Goal: Transaction & Acquisition: Purchase product/service

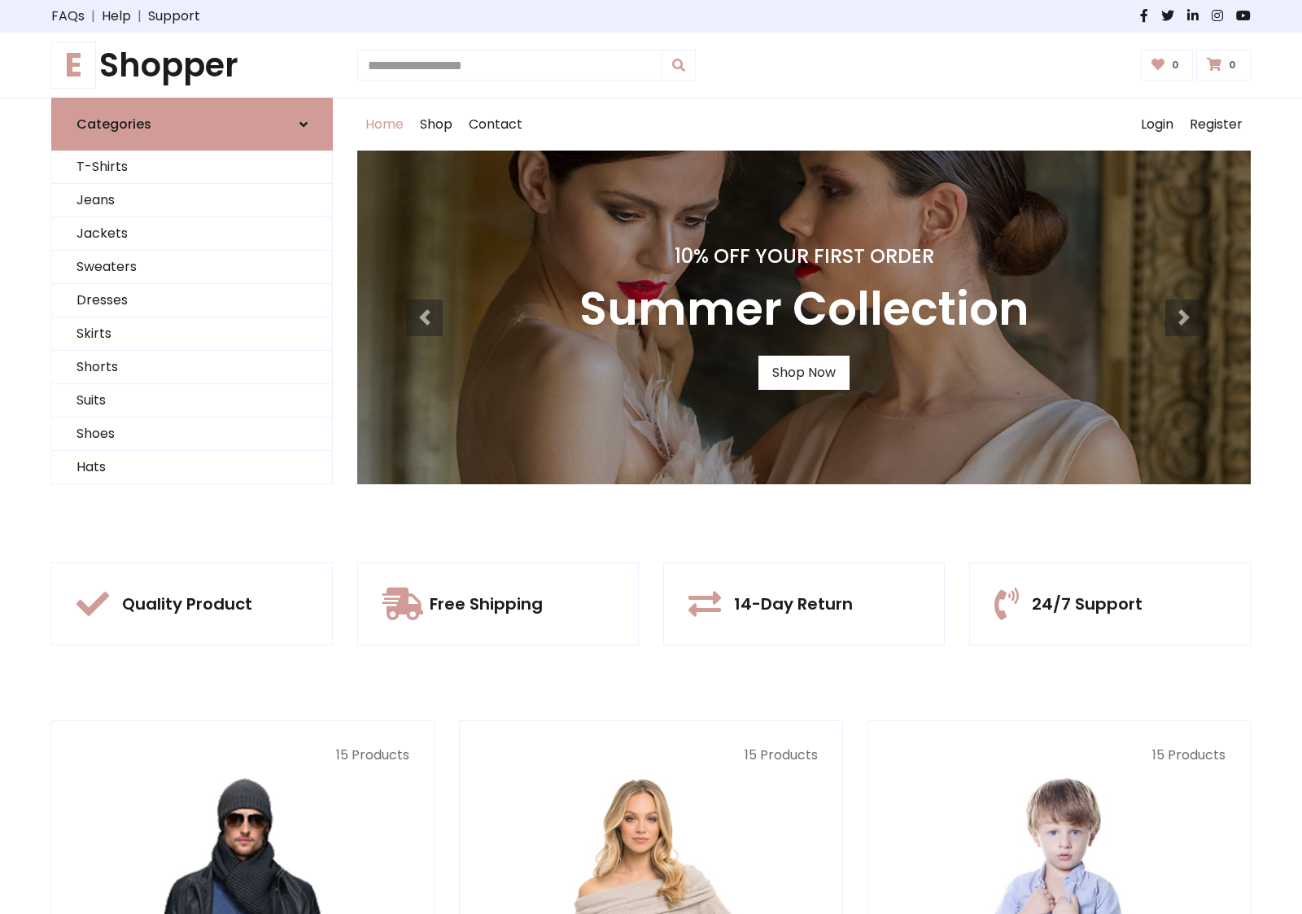
click at [651, 457] on div "10% Off Your First Order Summer Collection Shop Now" at bounding box center [804, 318] width 894 height 334
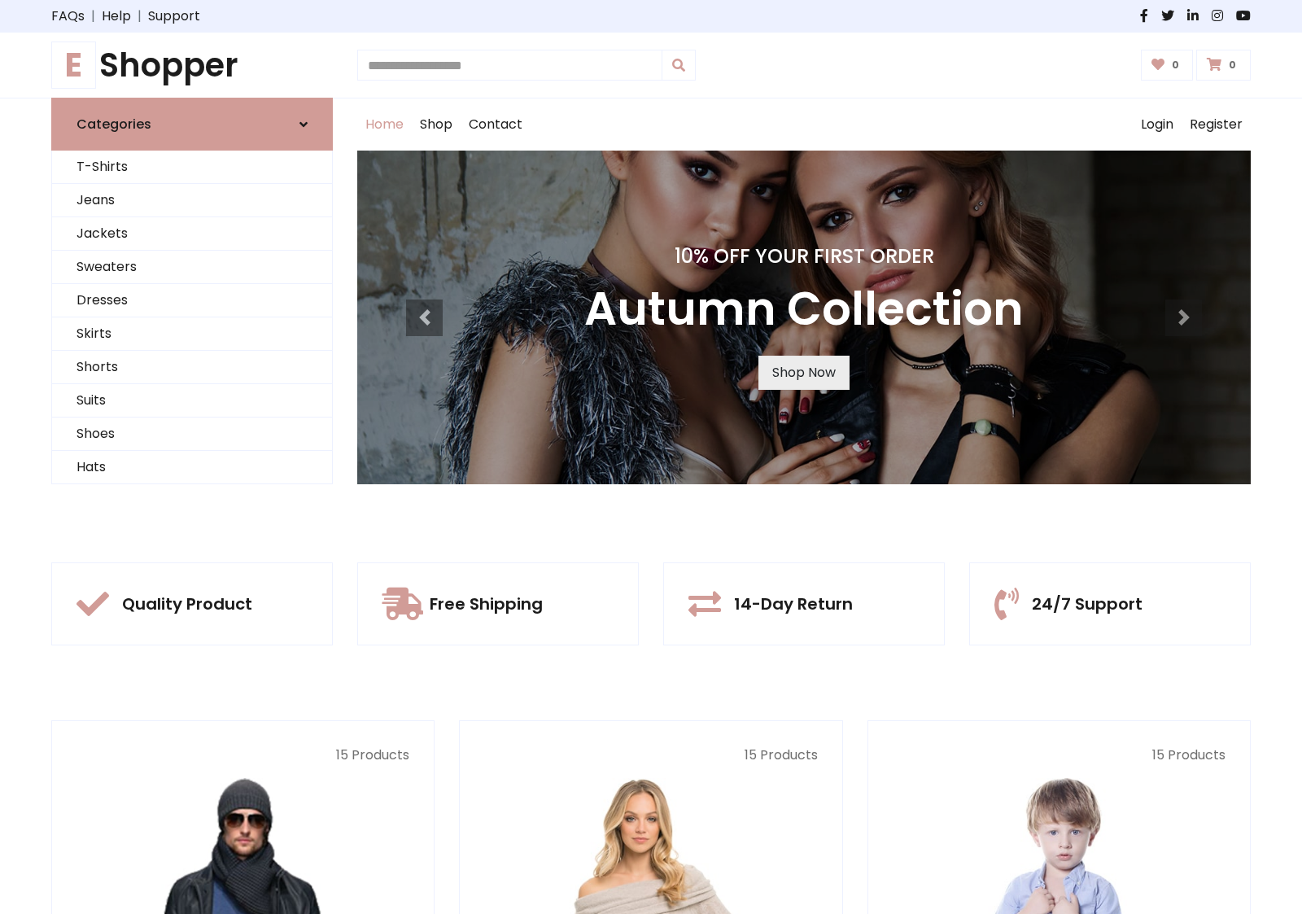
click at [803, 372] on link "Shop Now" at bounding box center [804, 373] width 91 height 34
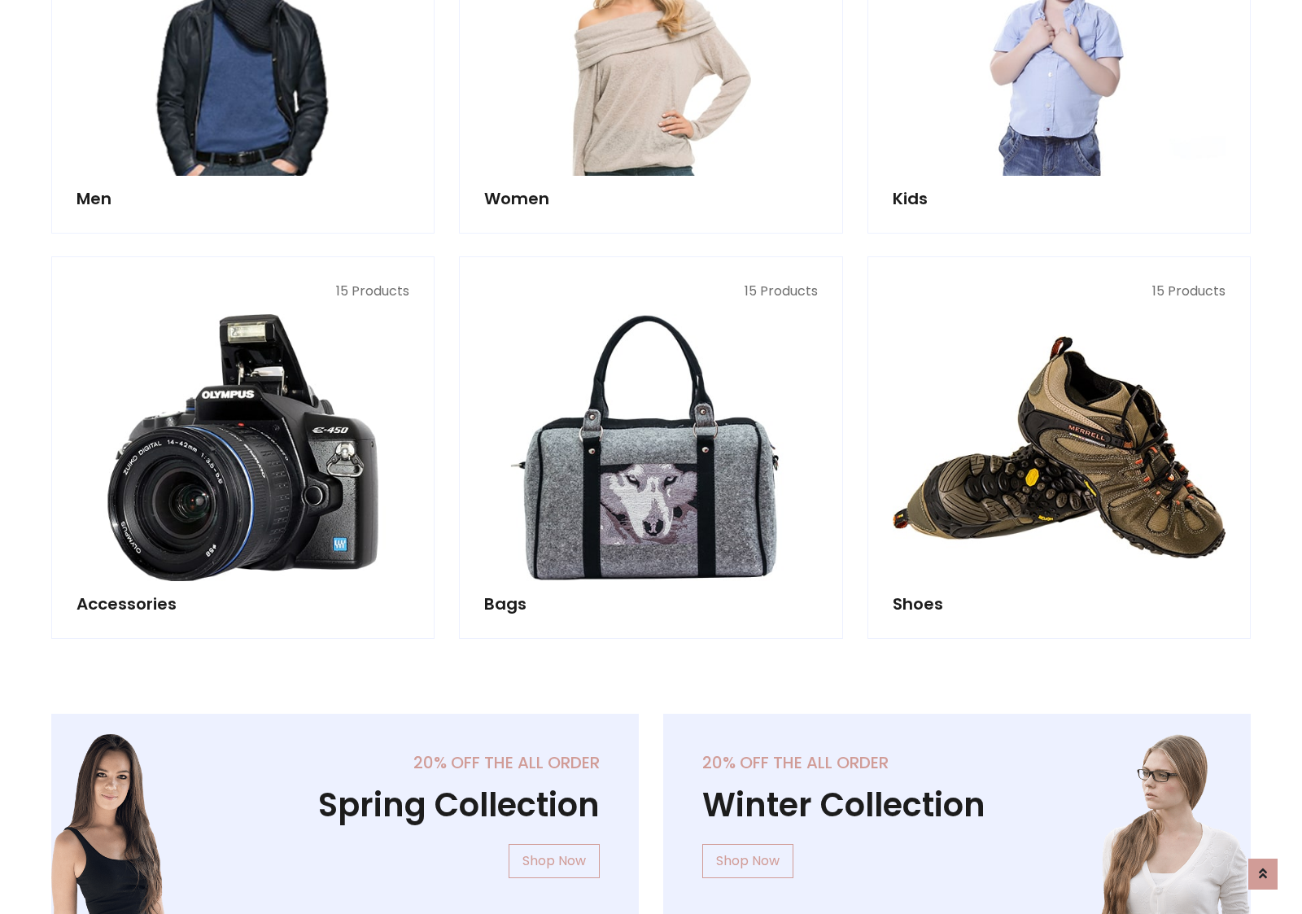
scroll to position [1623, 0]
